Goal: Check status: Check status

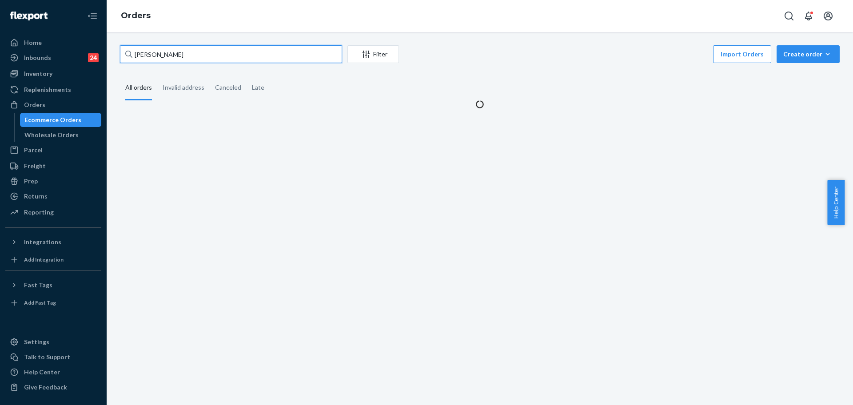
click at [192, 58] on input "[PERSON_NAME]" at bounding box center [231, 54] width 222 height 18
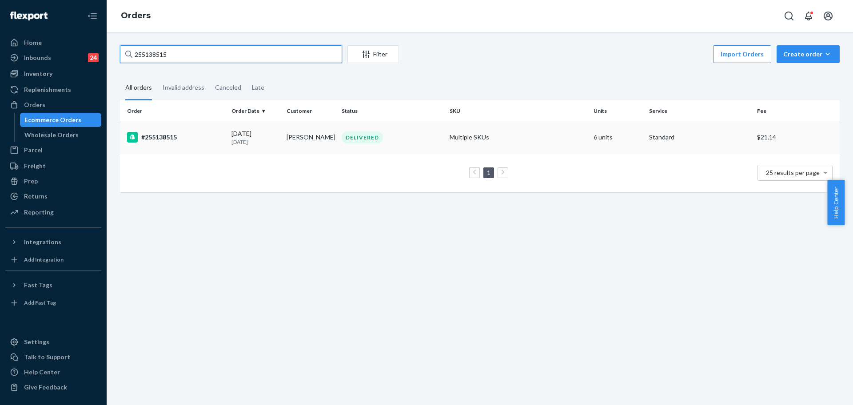
type input "255138515"
click at [206, 141] on div "#255138515" at bounding box center [175, 137] width 97 height 11
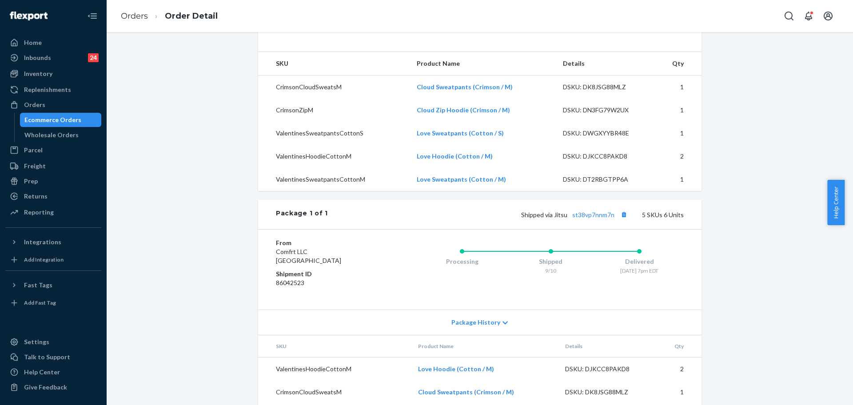
scroll to position [258, 0]
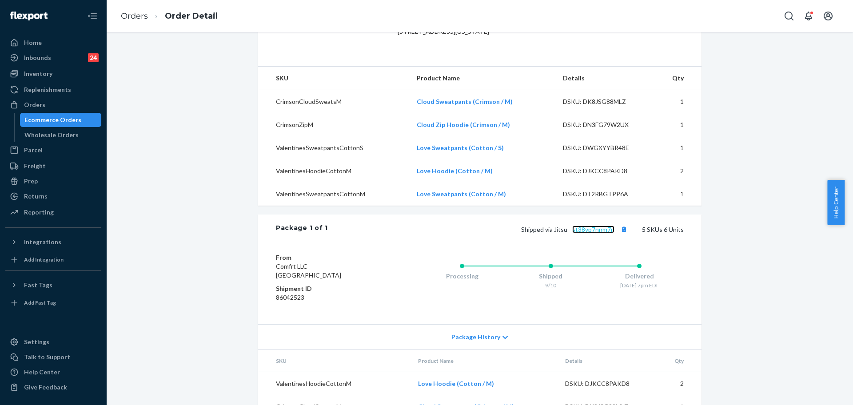
click at [595, 233] on link "st38vp7nnm7n" at bounding box center [593, 230] width 42 height 8
click at [41, 106] on div "Orders" at bounding box center [34, 104] width 21 height 9
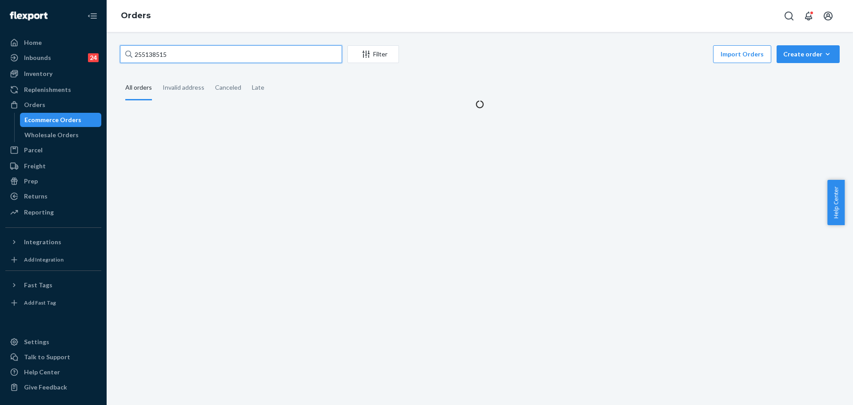
click at [203, 54] on input "255138515" at bounding box center [231, 54] width 222 height 18
paste input "6300"
type input "25516300"
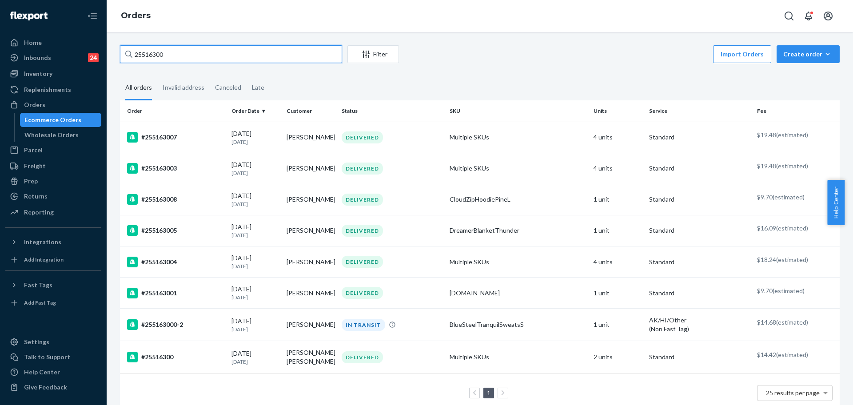
click at [180, 55] on input "25516300" at bounding box center [231, 54] width 222 height 18
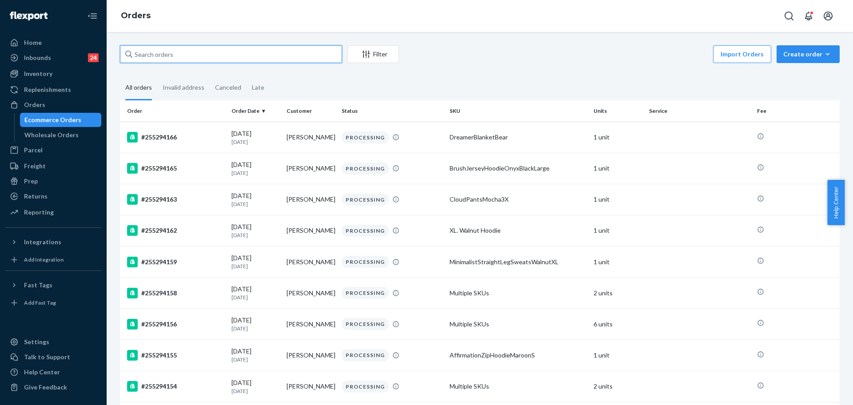
paste input "25516300"
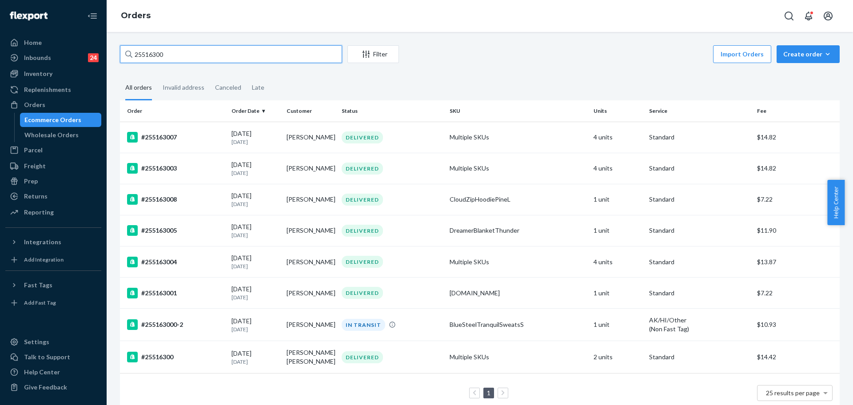
click at [165, 57] on input "25516300" at bounding box center [231, 54] width 222 height 18
paste input "[PERSON_NAME]"
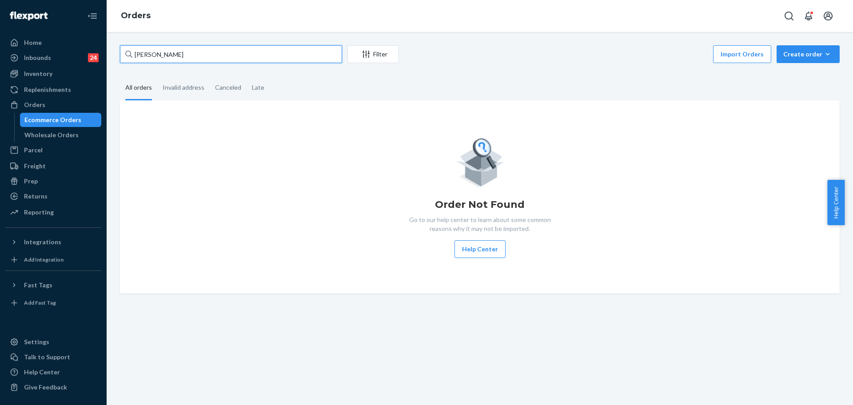
type input "[PERSON_NAME]"
click at [53, 107] on div "Orders" at bounding box center [53, 105] width 94 height 12
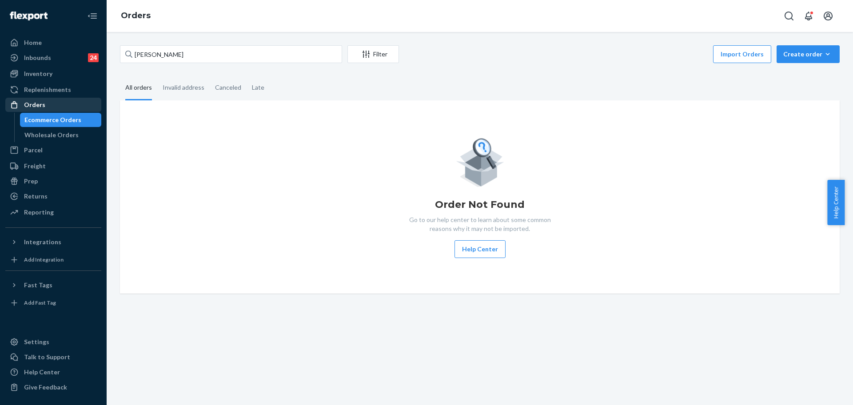
click at [36, 104] on div "Orders" at bounding box center [34, 104] width 21 height 9
drag, startPoint x: 36, startPoint y: 104, endPoint x: 62, endPoint y: 0, distance: 107.6
click at [36, 99] on div "Orders" at bounding box center [53, 105] width 94 height 12
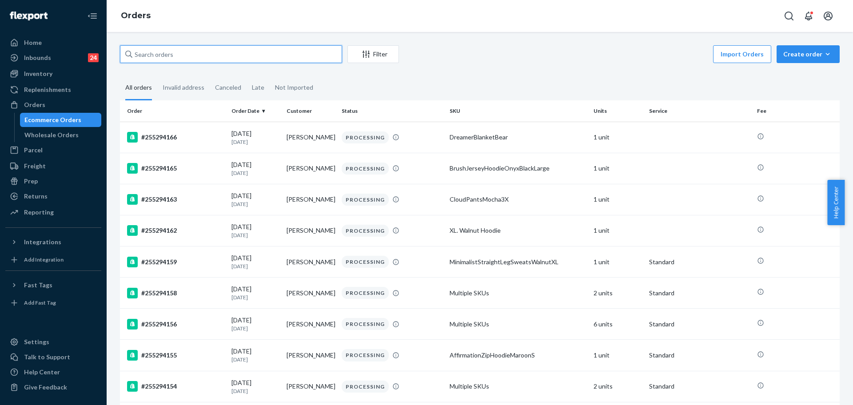
click at [182, 54] on input "text" at bounding box center [231, 54] width 222 height 18
paste input "255163300"
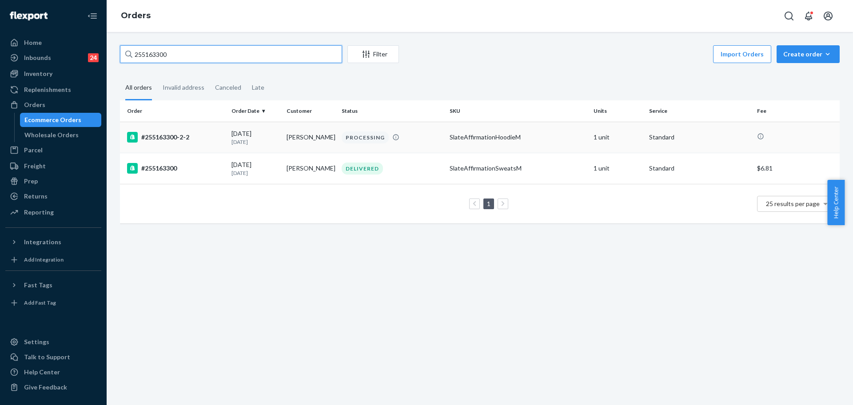
type input "255163300"
click at [239, 138] on p "[DATE]" at bounding box center [255, 142] width 48 height 8
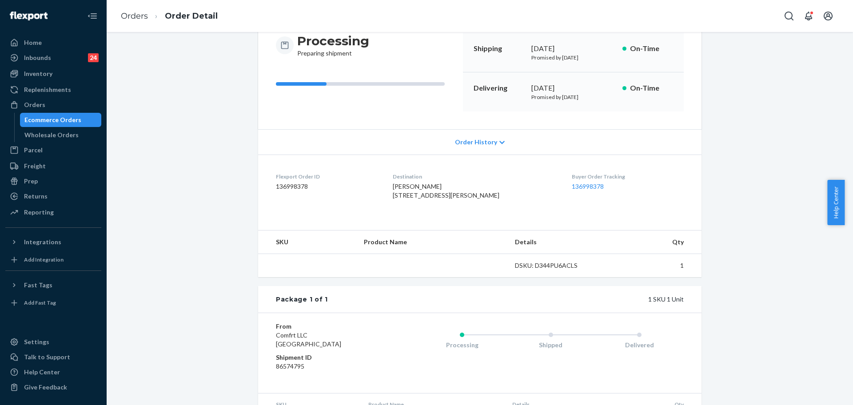
scroll to position [156, 0]
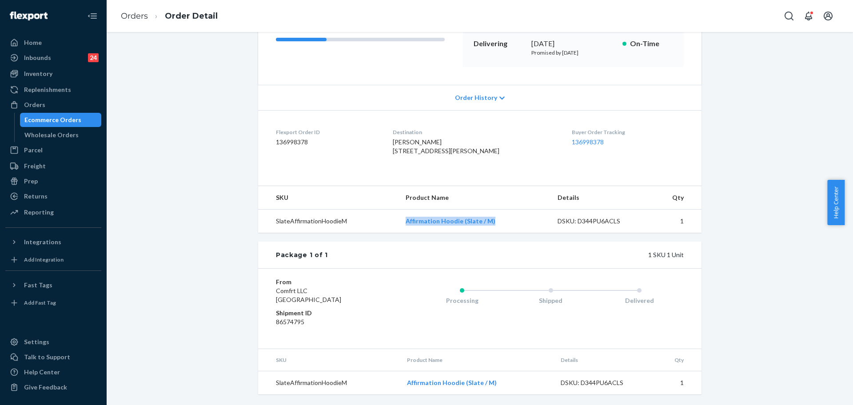
drag, startPoint x: 392, startPoint y: 222, endPoint x: 500, endPoint y: 222, distance: 107.9
click at [500, 222] on tr "SlateAffirmationHoodieM Affirmation Hoodie (Slate / M) DSKU: D344PU6ACLS 1" at bounding box center [479, 222] width 443 height 24
copy tr "Affirmation Hoodie (Slate / M)"
click at [399, 276] on div "From Comfrt LLC Phillipsburg, NJ 08865 Shipment ID 86574795 Processing Shipped …" at bounding box center [479, 308] width 443 height 80
drag, startPoint x: 46, startPoint y: 104, endPoint x: 84, endPoint y: 100, distance: 38.8
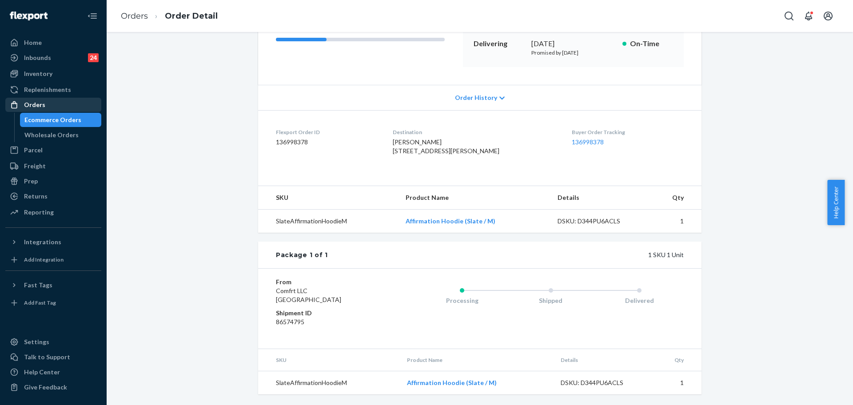
click at [46, 104] on div "Orders" at bounding box center [53, 105] width 94 height 12
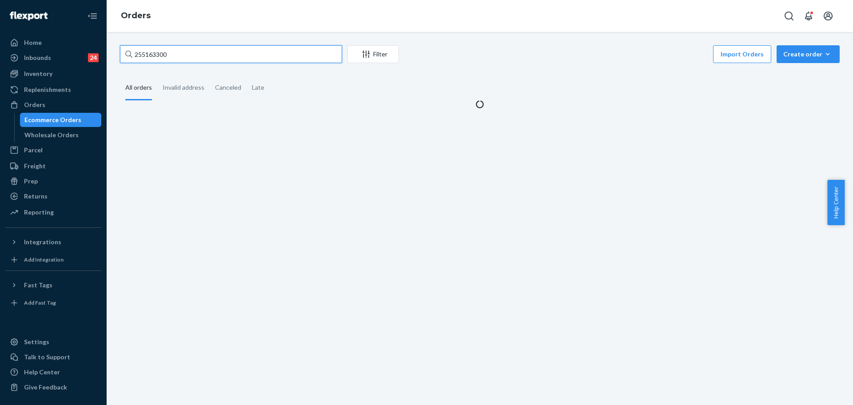
click at [154, 54] on input "255163300" at bounding box center [231, 54] width 222 height 18
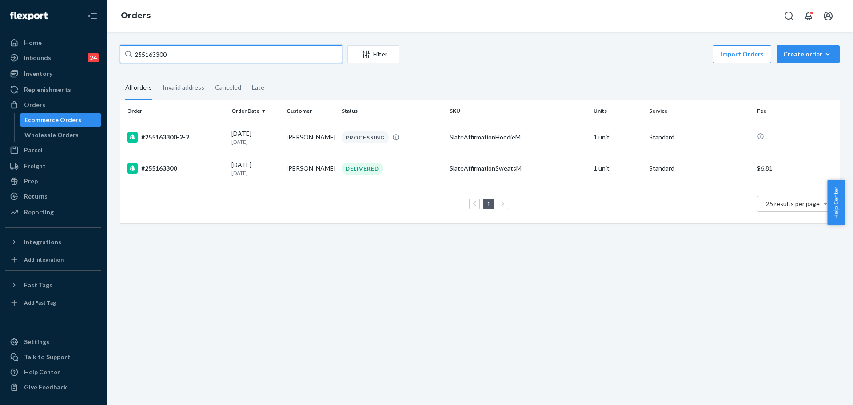
paste input "93471"
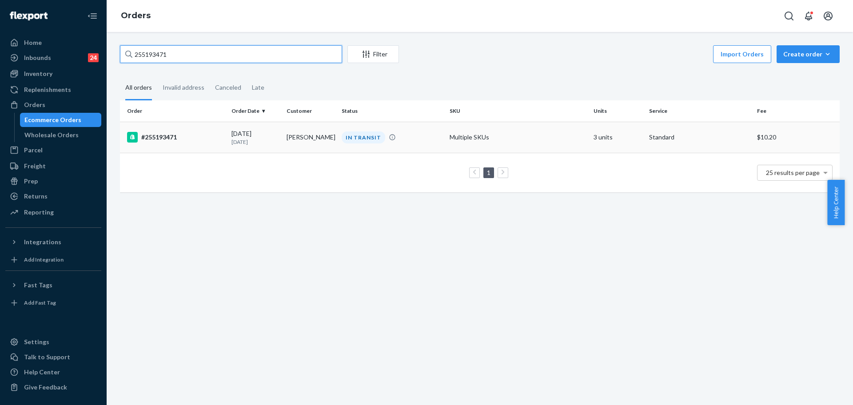
type input "255193471"
click at [168, 134] on div "#255193471" at bounding box center [175, 137] width 97 height 11
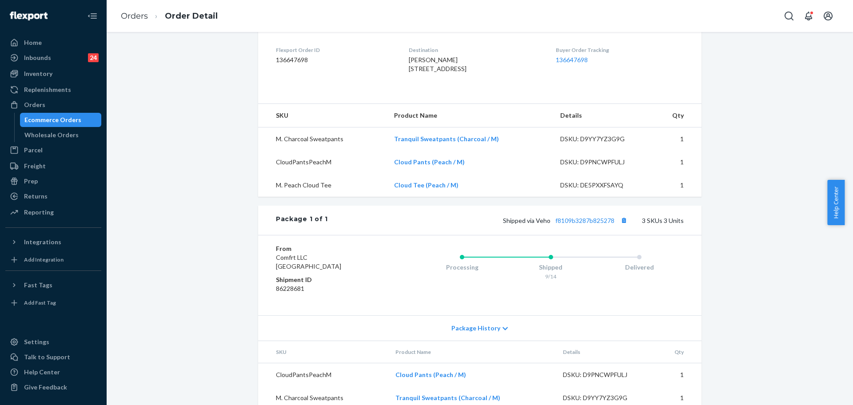
scroll to position [222, 0]
click at [578, 222] on link "f8109b3287b825278" at bounding box center [584, 219] width 59 height 8
drag, startPoint x: 28, startPoint y: 103, endPoint x: 106, endPoint y: 100, distance: 78.6
click at [28, 103] on div "Orders" at bounding box center [34, 104] width 21 height 9
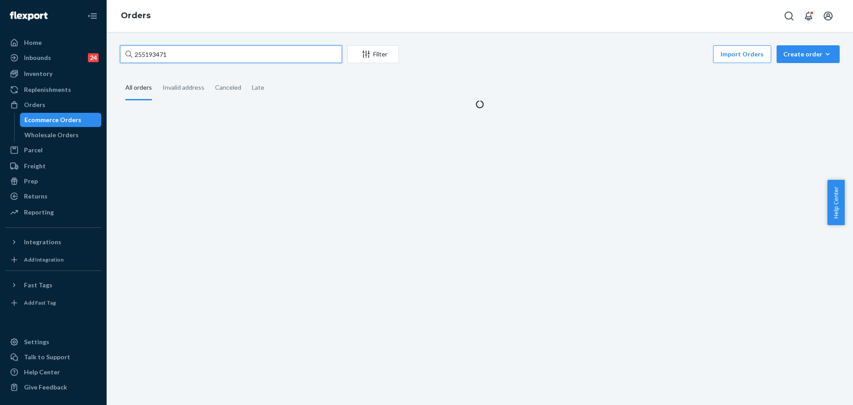
click at [174, 46] on input "255193471" at bounding box center [231, 54] width 222 height 18
paste input "281122"
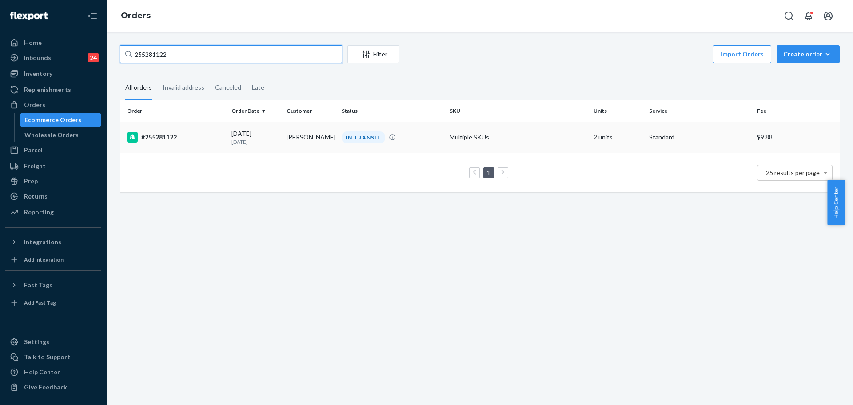
type input "255281122"
click at [253, 145] on p "1 day ago" at bounding box center [255, 142] width 48 height 8
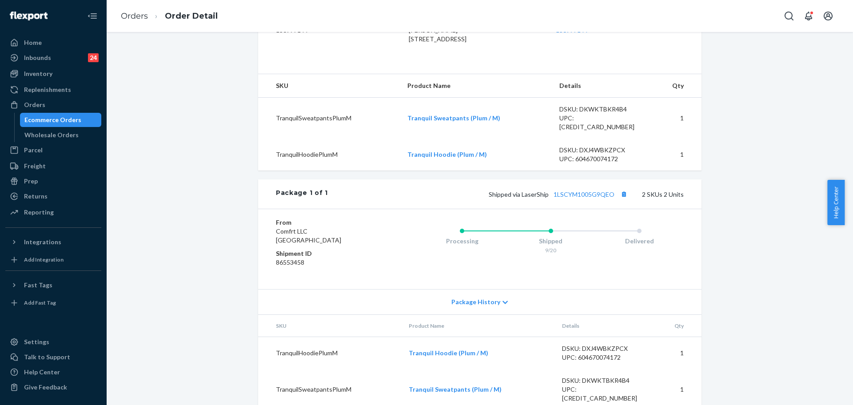
scroll to position [266, 0]
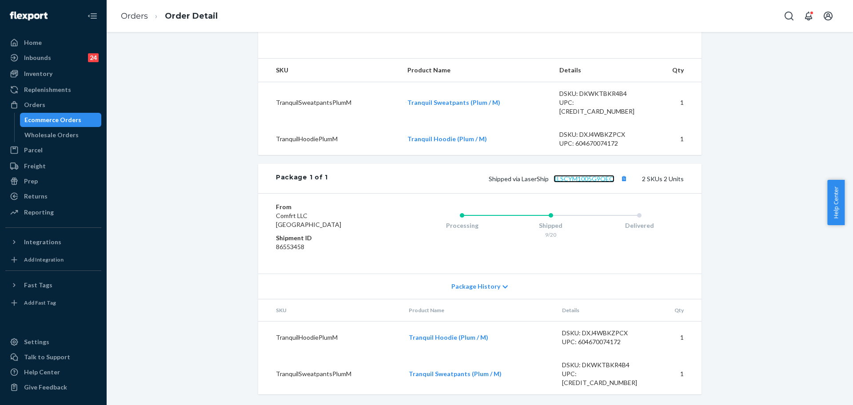
click at [583, 183] on link "1LSCYM1005G9QEO" at bounding box center [583, 179] width 61 height 8
click at [585, 183] on link "1LSCYM1005G9QEO" at bounding box center [583, 179] width 61 height 8
